Goal: Information Seeking & Learning: Learn about a topic

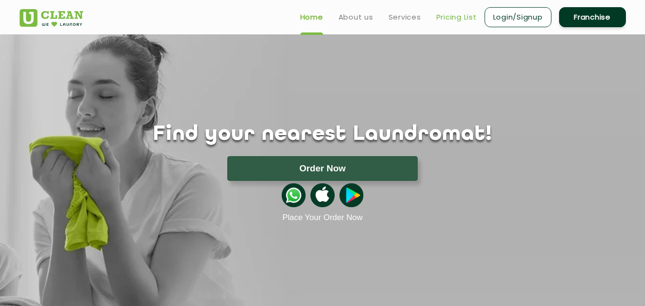
click at [447, 16] on link "Pricing List" at bounding box center [456, 16] width 41 height 11
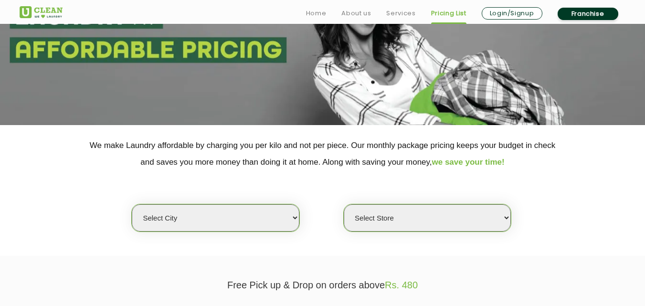
scroll to position [191, 0]
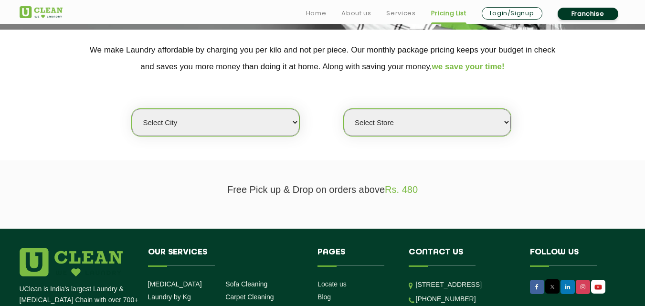
click at [297, 128] on select "Select city [GEOGRAPHIC_DATA] [GEOGRAPHIC_DATA] [GEOGRAPHIC_DATA] [GEOGRAPHIC_D…" at bounding box center [215, 122] width 167 height 27
select select "8"
click at [132, 109] on select "Select city [GEOGRAPHIC_DATA] [GEOGRAPHIC_DATA] [GEOGRAPHIC_DATA] [GEOGRAPHIC_D…" at bounding box center [215, 122] width 167 height 27
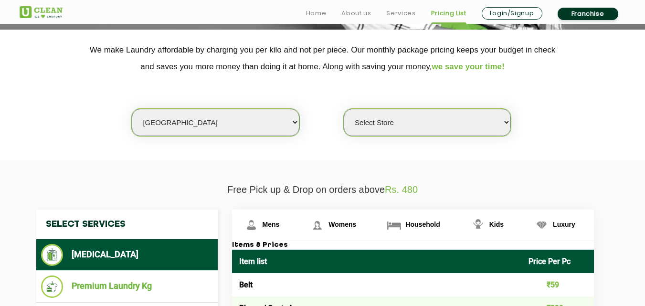
scroll to position [239, 0]
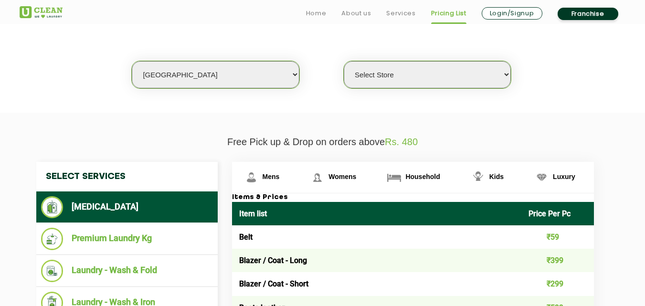
click at [482, 67] on select "Select Store [GEOGRAPHIC_DATA] [GEOGRAPHIC_DATA] [GEOGRAPHIC_DATA] [GEOGRAPHIC_…" at bounding box center [427, 74] width 167 height 27
select select "554"
click at [344, 61] on select "Select Store [GEOGRAPHIC_DATA] [GEOGRAPHIC_DATA] [GEOGRAPHIC_DATA] [GEOGRAPHIC_…" at bounding box center [427, 74] width 167 height 27
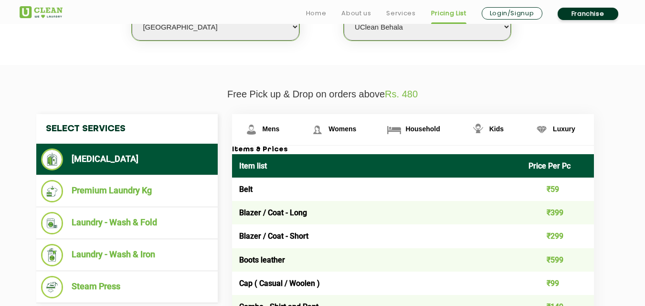
scroll to position [334, 0]
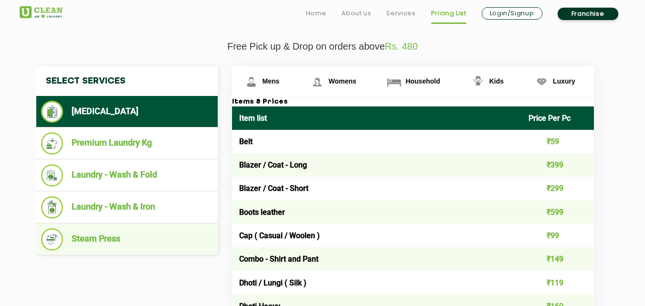
click at [138, 239] on li "Steam Press" at bounding box center [127, 239] width 172 height 22
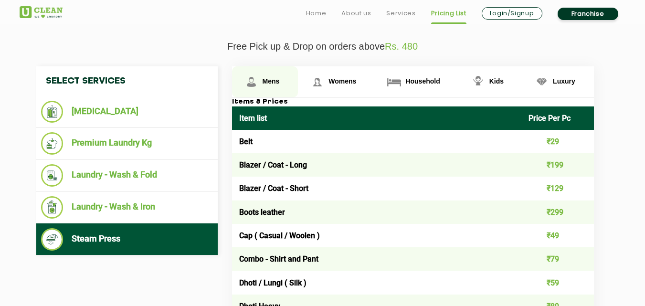
click at [269, 76] on link "Mens" at bounding box center [265, 81] width 66 height 31
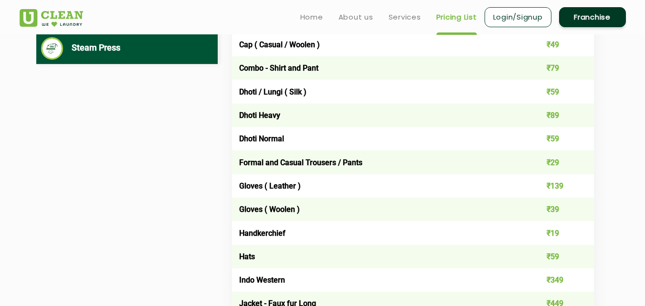
scroll to position [429, 0]
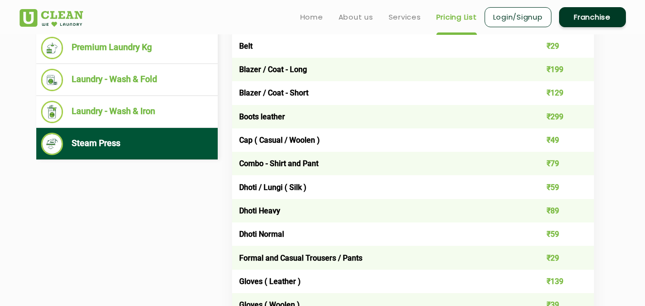
click at [273, 158] on td "Combo - Shirt and Pant" at bounding box center [377, 163] width 290 height 23
click at [272, 165] on td "Combo - Shirt and Pant" at bounding box center [377, 163] width 290 height 23
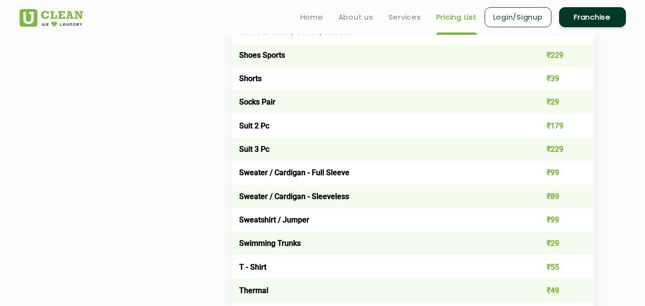
scroll to position [1431, 0]
